Goal: Task Accomplishment & Management: Complete application form

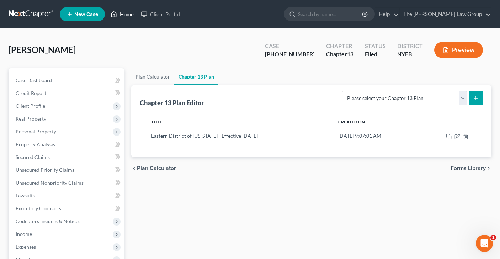
click at [121, 16] on link "Home" at bounding box center [122, 14] width 30 height 13
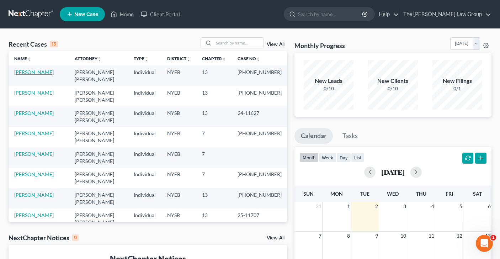
click at [37, 73] on link "[PERSON_NAME]" at bounding box center [33, 72] width 39 height 6
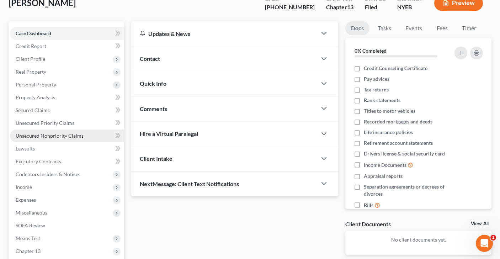
scroll to position [54, 0]
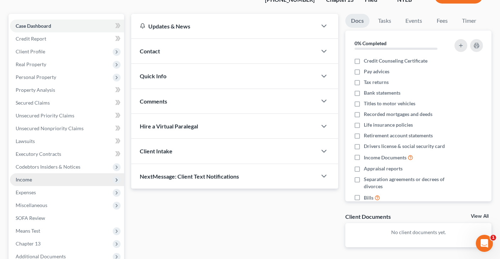
click at [29, 179] on span "Income" at bounding box center [24, 179] width 16 height 6
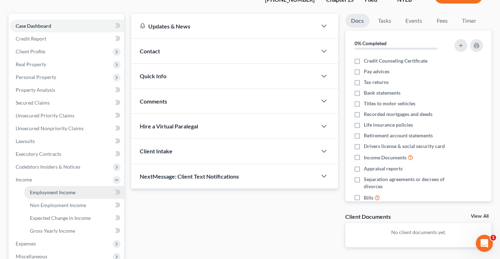
click at [38, 191] on span "Employment Income" at bounding box center [53, 192] width 46 height 6
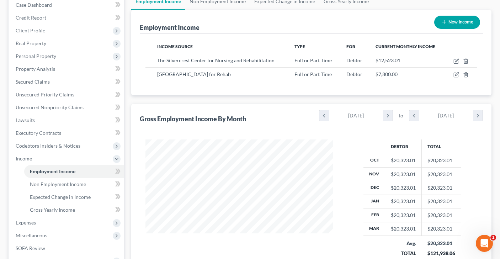
scroll to position [73, 0]
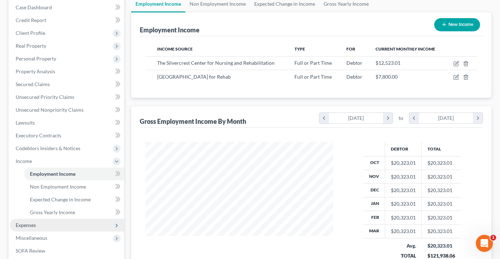
click at [65, 221] on span "Expenses" at bounding box center [67, 225] width 114 height 13
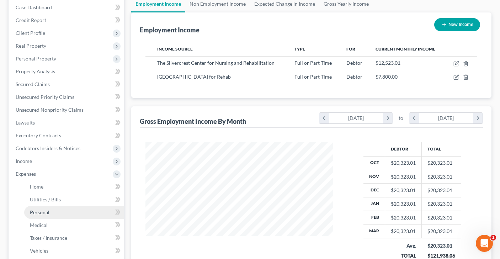
click at [52, 211] on link "Personal" at bounding box center [74, 212] width 100 height 13
